Goal: Task Accomplishment & Management: Use online tool/utility

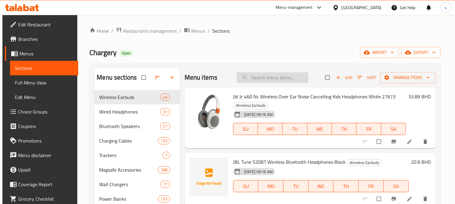
click at [279, 78] on input "search" at bounding box center [273, 77] width 72 height 11
paste input "4892878121767"
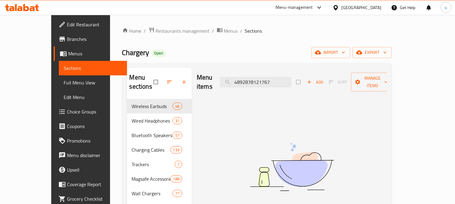
type input "4892878121767"
click at [64, 82] on span "Full Menu View" at bounding box center [93, 82] width 59 height 7
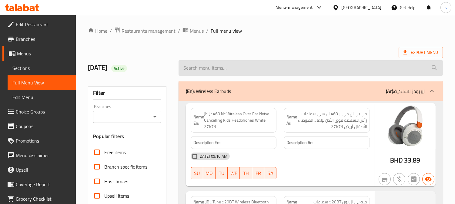
click at [338, 70] on input "search" at bounding box center [311, 67] width 264 height 15
paste input "4892878121767"
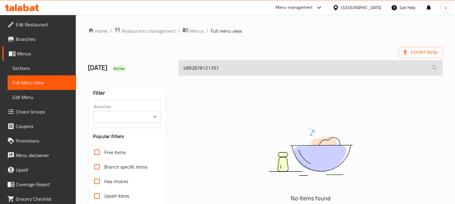
click at [281, 68] on input "4892878121767" at bounding box center [311, 67] width 264 height 15
drag, startPoint x: 281, startPoint y: 68, endPoint x: 278, endPoint y: 68, distance: 3.3
click at [281, 68] on input "4892878121767" at bounding box center [311, 67] width 264 height 15
paste input "Amazing Thing iPhone 16e Matte Glass Tempered Glass Protector"
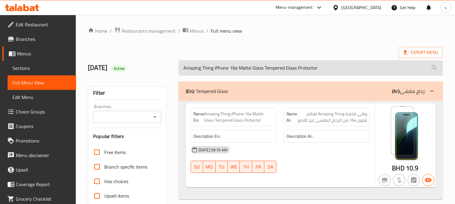
click at [332, 68] on input "Amazing Thing iPhone 16e Matte Glass Tempered Glass Protector" at bounding box center [311, 67] width 264 height 15
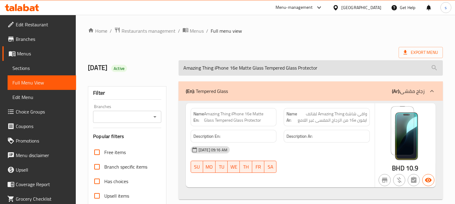
paste input "Momax 1°Go Portable Cooling Handheld Fan"
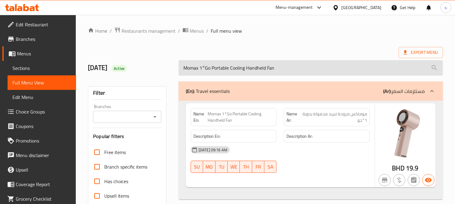
click at [298, 68] on input "Momax 1°Go Portable Cooling Handheld Fan" at bounding box center [311, 67] width 264 height 15
paste input "POD MINI Desktop Fan - Rose Gold"
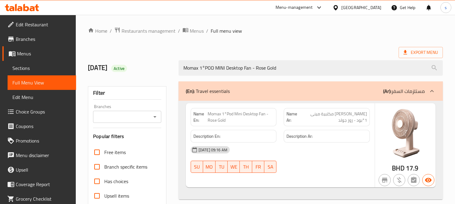
click at [407, 29] on ol "Home / Restaurants management / Menus / Full menu view" at bounding box center [265, 31] width 355 height 8
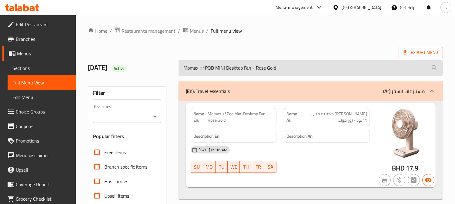
click at [307, 67] on input "Momax 1°POD MINI Desktop Fan - Rose Gold" at bounding box center [311, 67] width 264 height 15
paste input "-Charge+ 1 Port GaN Charger With Built-In USB-C Cable, 35W, Orange"
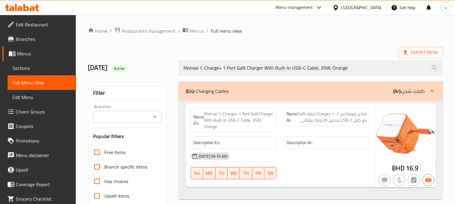
click at [397, 23] on div "Home / Restaurants management / Menus / Full menu view Export Menu [DATE] Activ…" at bounding box center [265, 169] width 379 height 308
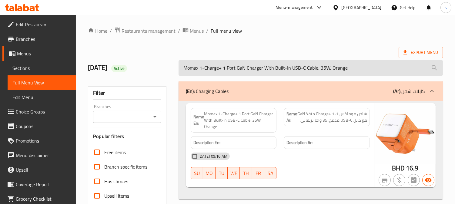
click at [310, 69] on input "Momax 1-Charge+ 1 Port GaN Charger With Built-In USB-C Cable, 35W, Orange" at bounding box center [311, 67] width 264 height 15
paste input "Green"
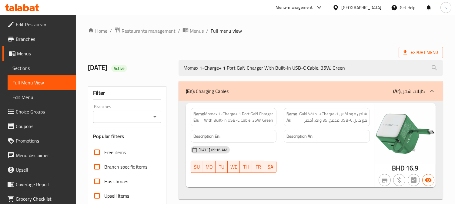
click at [392, 34] on ol "Home / Restaurants management / Menus / Full menu view" at bounding box center [265, 31] width 355 height 8
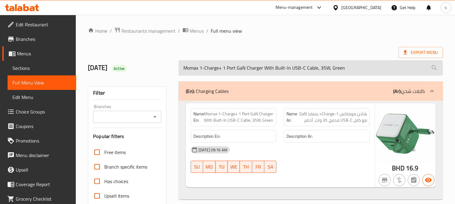
click at [294, 68] on input "Momax 1-Charge+ 1 Port GaN Charger With Built-In USB-C Cable, 35W, Green" at bounding box center [311, 67] width 264 height 15
paste input "65W"
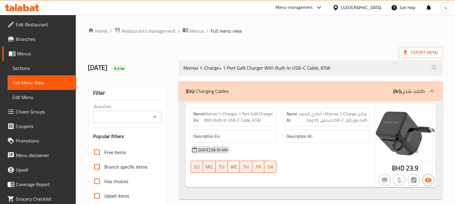
click at [401, 29] on ol "Home / Restaurants management / Menus / Full menu view" at bounding box center [265, 31] width 355 height 8
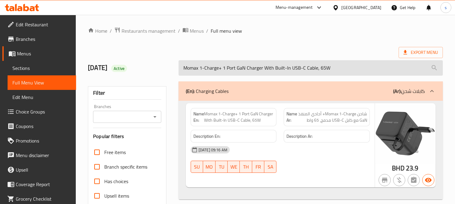
click at [319, 71] on input "Momax 1-Charge+ 1 Port GaN Charger With Built-In USB-C Cable, 65W" at bounding box center [311, 67] width 264 height 15
paste input "WORLD2 5-Port Dual AC Travel Adapter - Black"
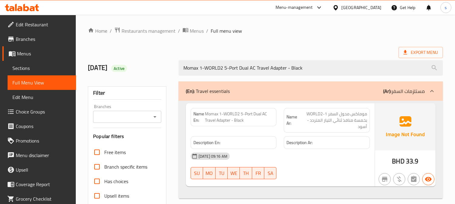
click at [407, 129] on img at bounding box center [405, 126] width 61 height 47
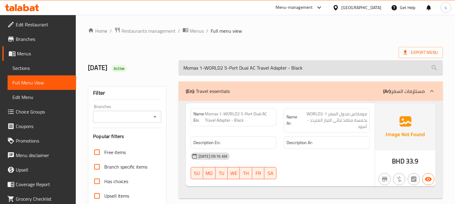
click at [322, 68] on input "Momax 1-WORLD2 5-Port Dual AC Travel Adapter - Black" at bounding box center [311, 67] width 264 height 15
click at [321, 68] on input "Momax 1-WORLD2 5-Port Dual AC Travel Adapter - Black" at bounding box center [311, 67] width 264 height 15
paste input "orld² 5 Port Mini Universal Travel GaN Charger with Dual AC, 70W, Sandstone"
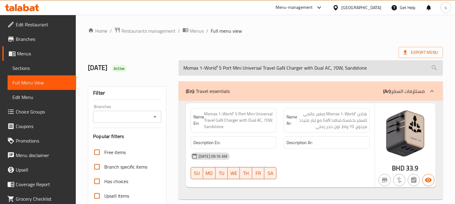
click at [289, 70] on input "Momax 1-World² 5 Port Mini Universal Travel GaN Charger with Dual AC, 70W, Sand…" at bounding box center [311, 67] width 264 height 15
click at [288, 70] on input "Momax 1-World² 5 Port Mini Universal Travel GaN Charger with Dual AC, 70W, Sand…" at bounding box center [311, 67] width 264 height 15
paste input "Brave Bt-01Nbl Vacuum Insulated Travel Mug Navy Blue, 1200ml"
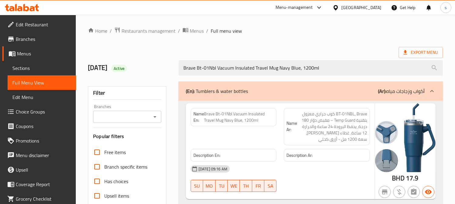
type input "Brave Bt-01Nbl Vacuum Insulated Travel Mug Navy Blue, 1200ml"
